Goal: Obtain resource: Download file/media

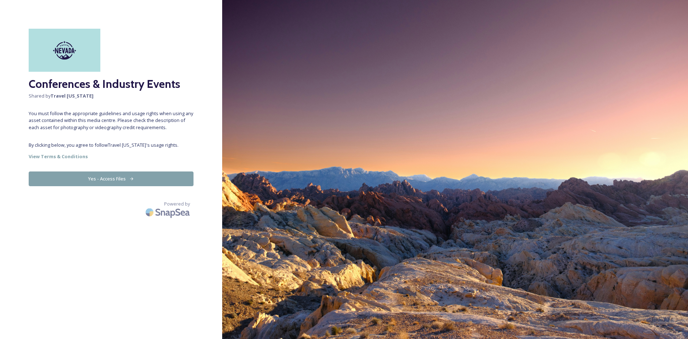
click at [122, 179] on button "Yes - Access Files" at bounding box center [111, 178] width 165 height 15
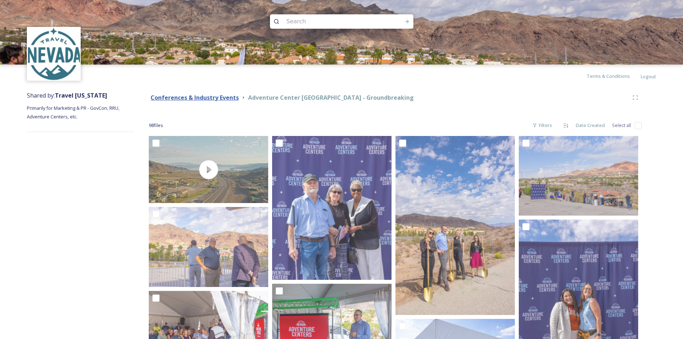
click at [204, 96] on strong "Conferences & Industry Events" at bounding box center [195, 98] width 88 height 8
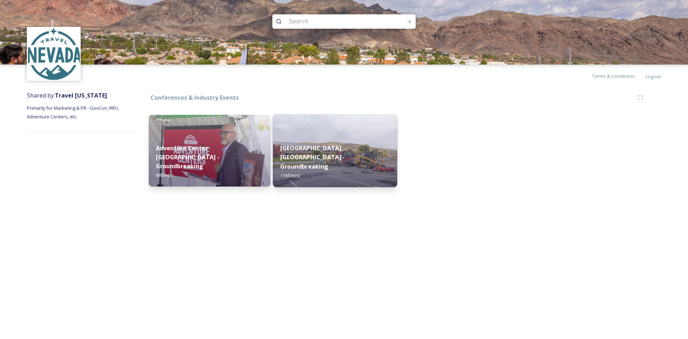
click at [336, 147] on div "[GEOGRAPHIC_DATA] [GEOGRAPHIC_DATA] - Groundbreaking 116 file(s)" at bounding box center [335, 161] width 124 height 51
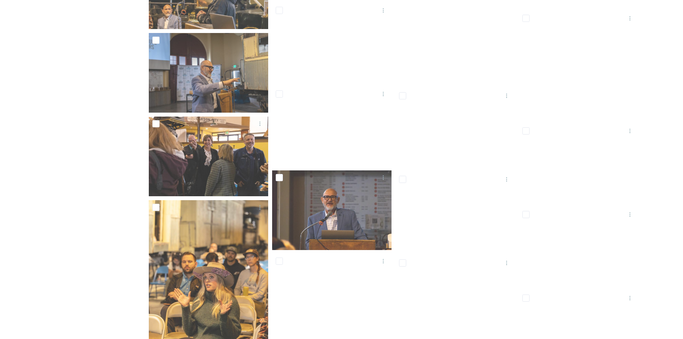
scroll to position [1040, 0]
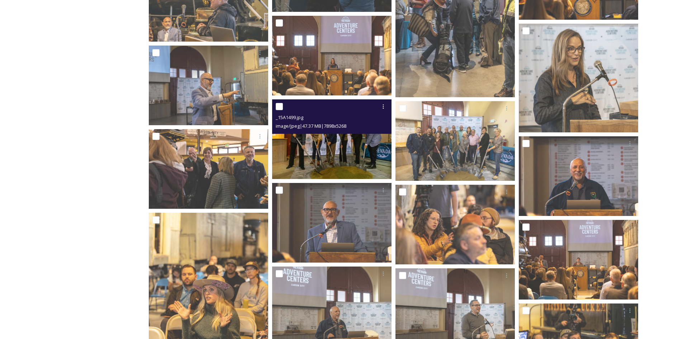
click at [347, 148] on img at bounding box center [331, 139] width 119 height 80
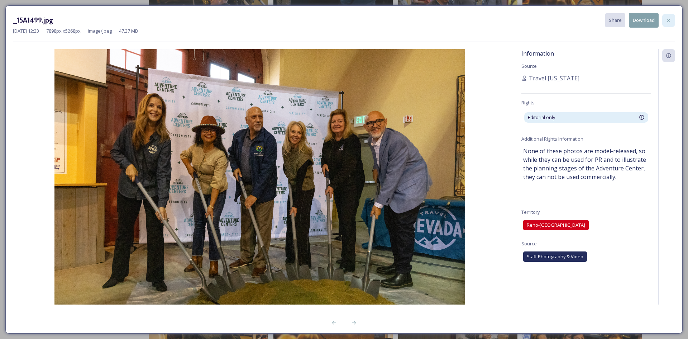
click at [671, 19] on icon at bounding box center [669, 21] width 6 height 6
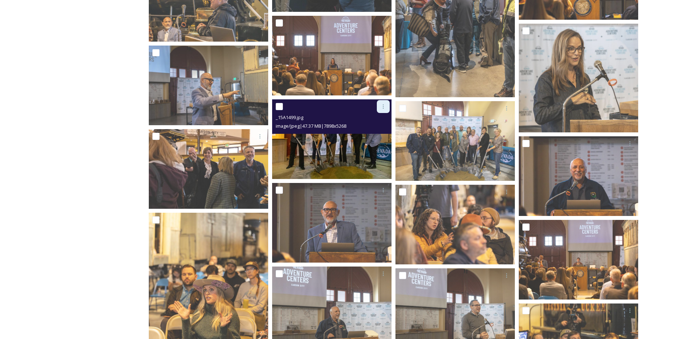
click at [380, 110] on div at bounding box center [383, 106] width 13 height 13
click at [373, 123] on span "View File" at bounding box center [373, 122] width 19 height 7
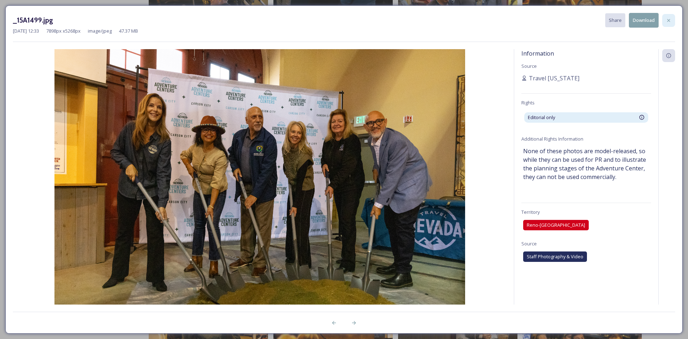
click at [667, 19] on icon at bounding box center [669, 21] width 6 height 6
